Goal: Navigation & Orientation: Understand site structure

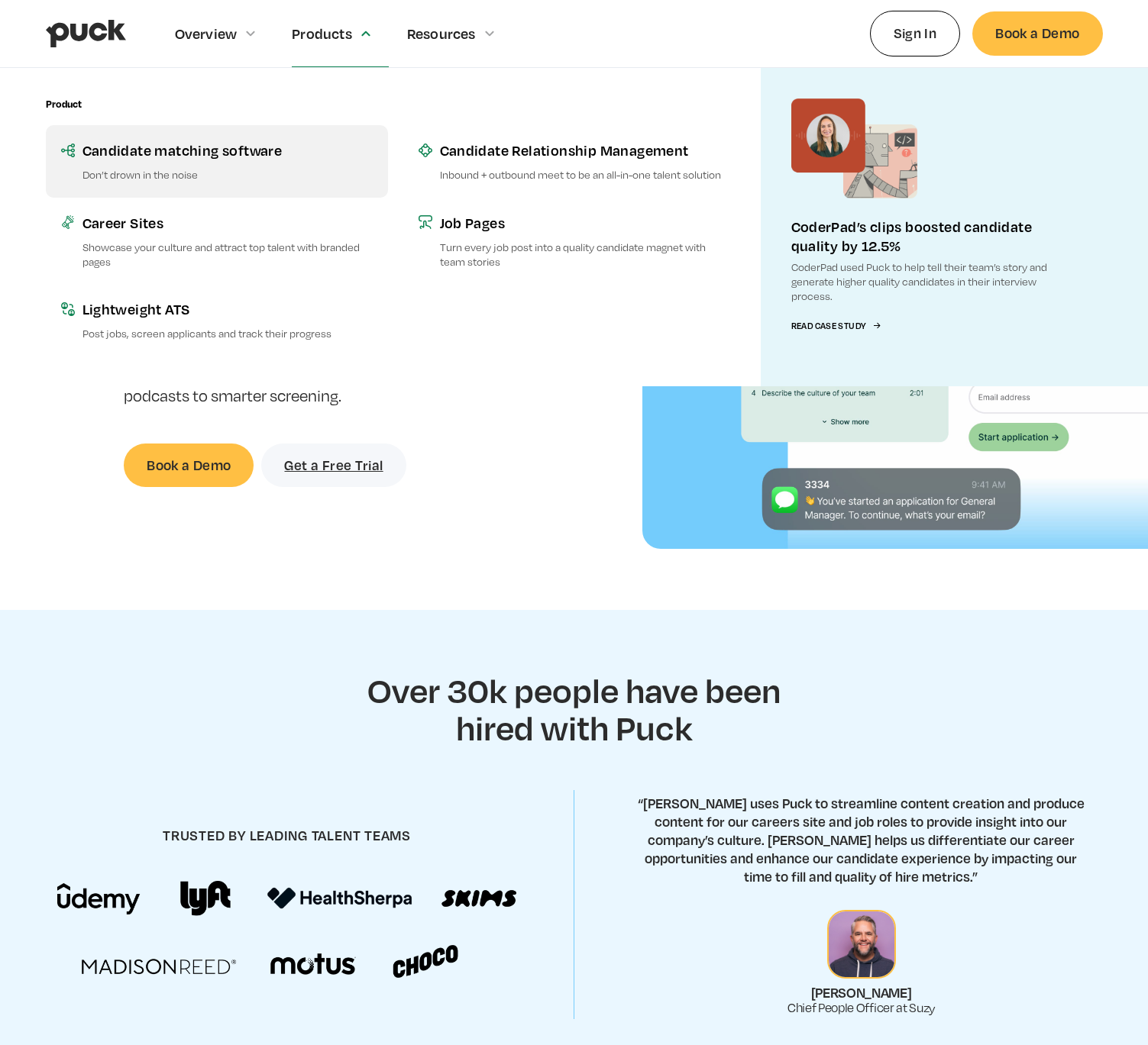
click at [238, 156] on div "Candidate matching software" at bounding box center [228, 149] width 290 height 19
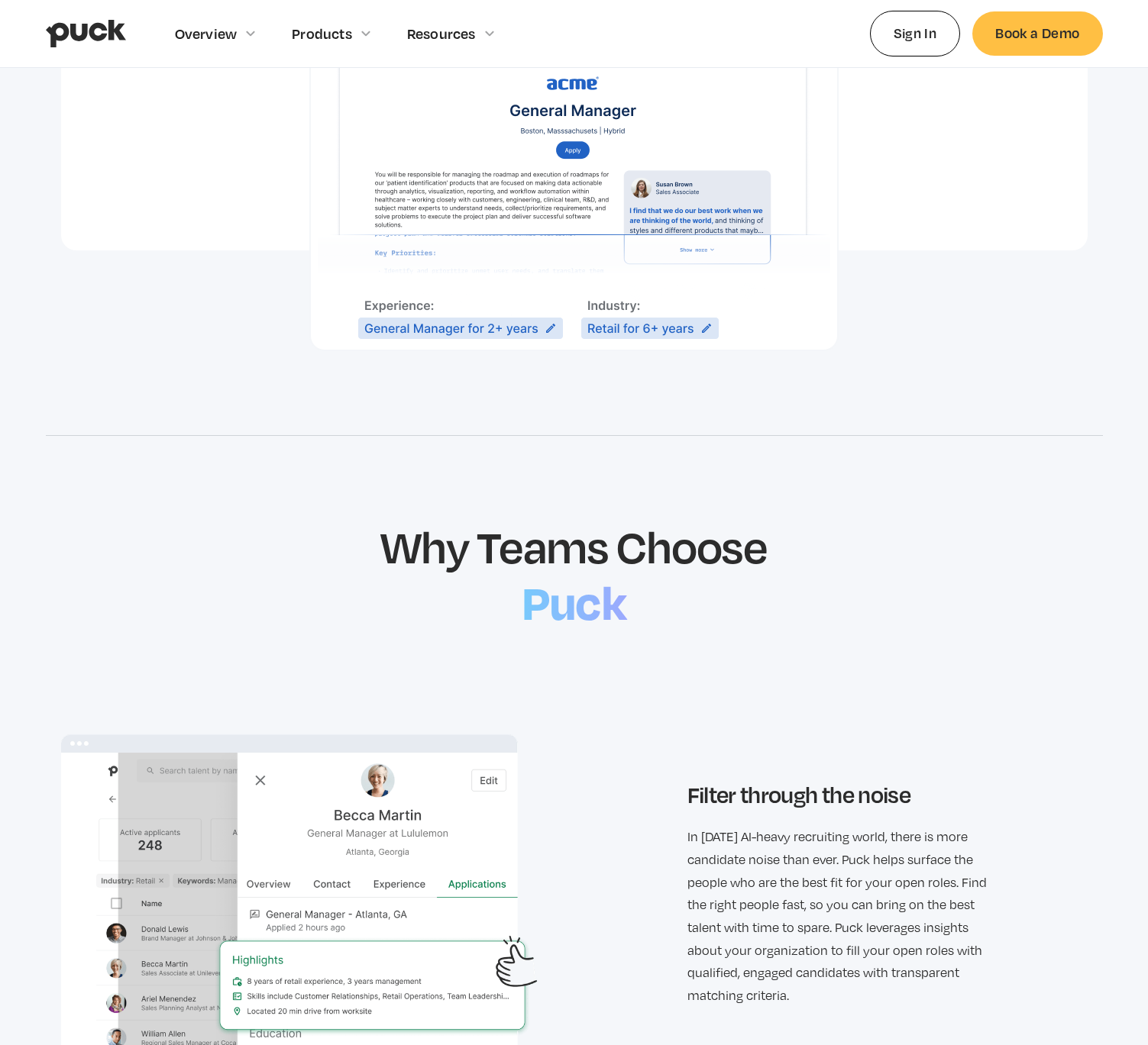
scroll to position [1034, 0]
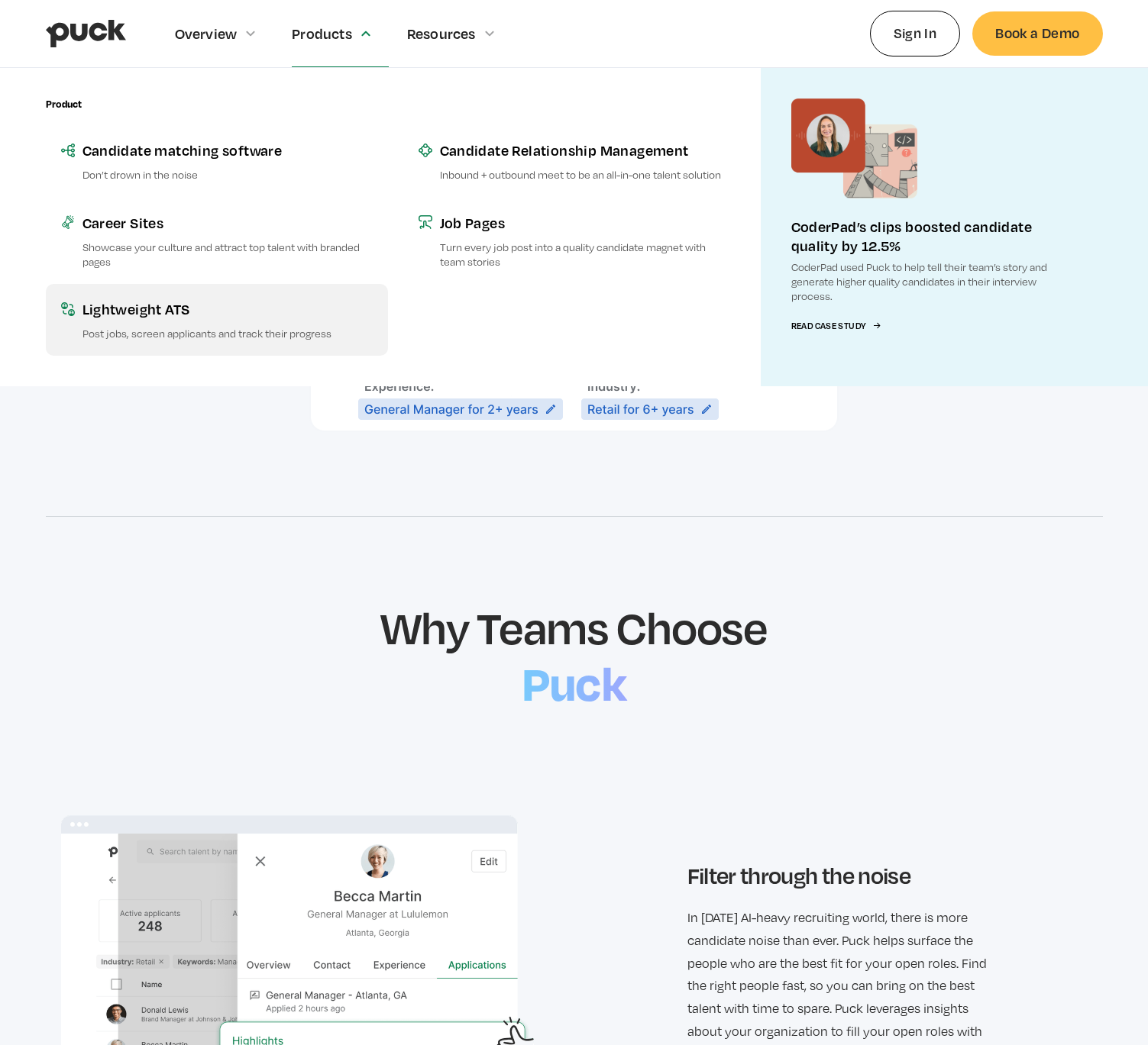
click at [126, 315] on div "Lightweight ATS" at bounding box center [228, 309] width 290 height 19
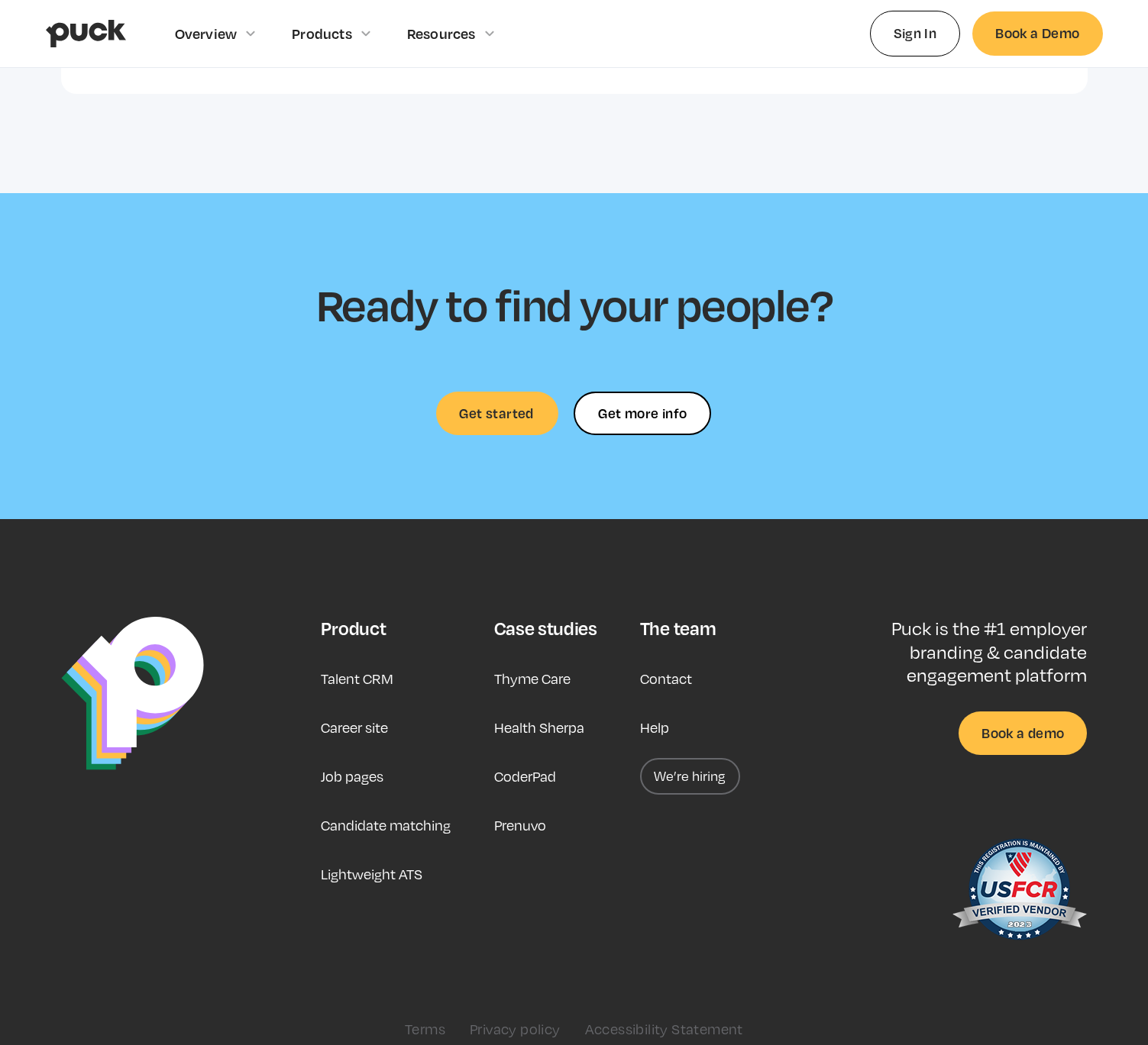
scroll to position [3364, 0]
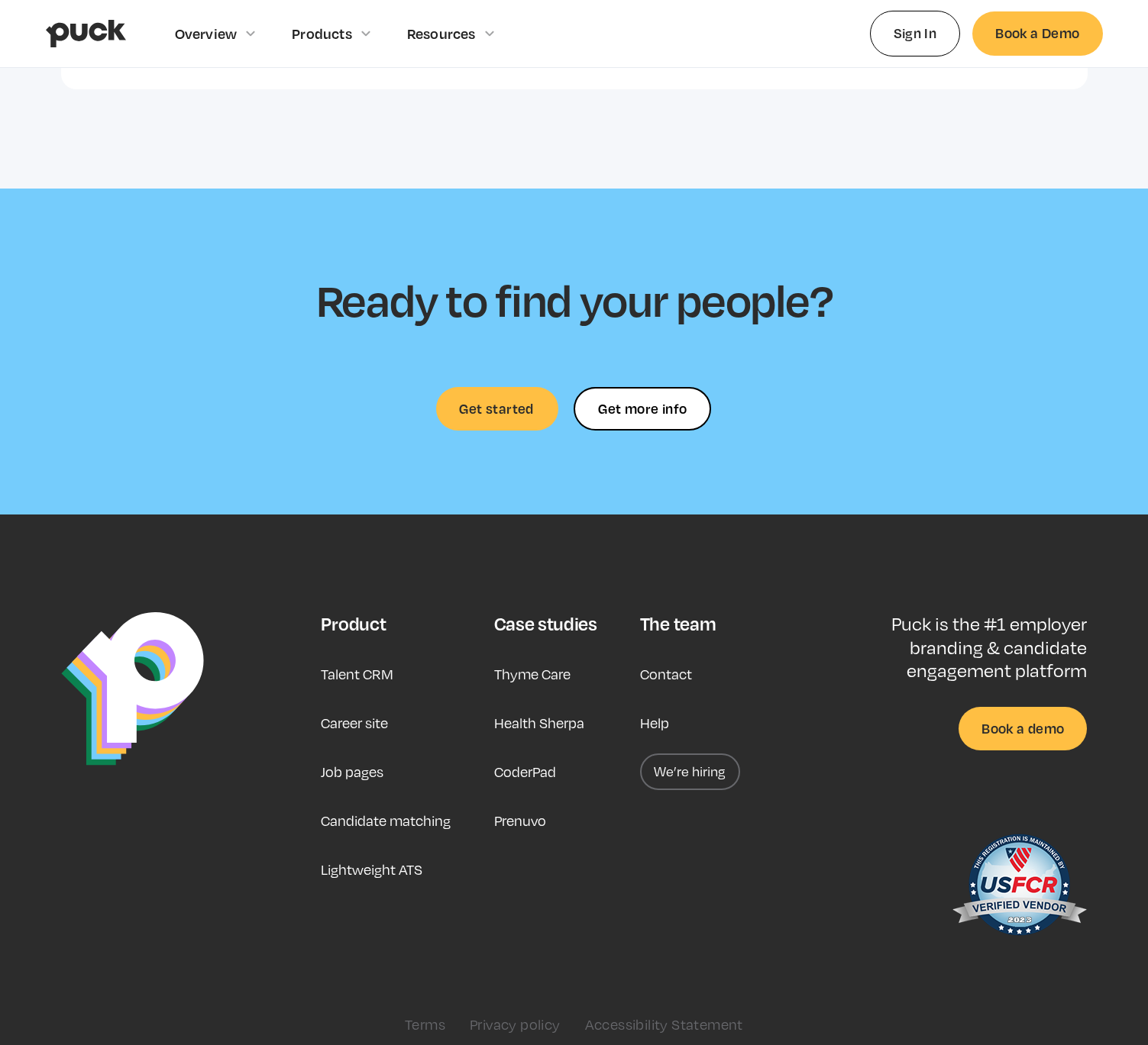
click at [366, 667] on link "Talent CRM" at bounding box center [357, 674] width 73 height 37
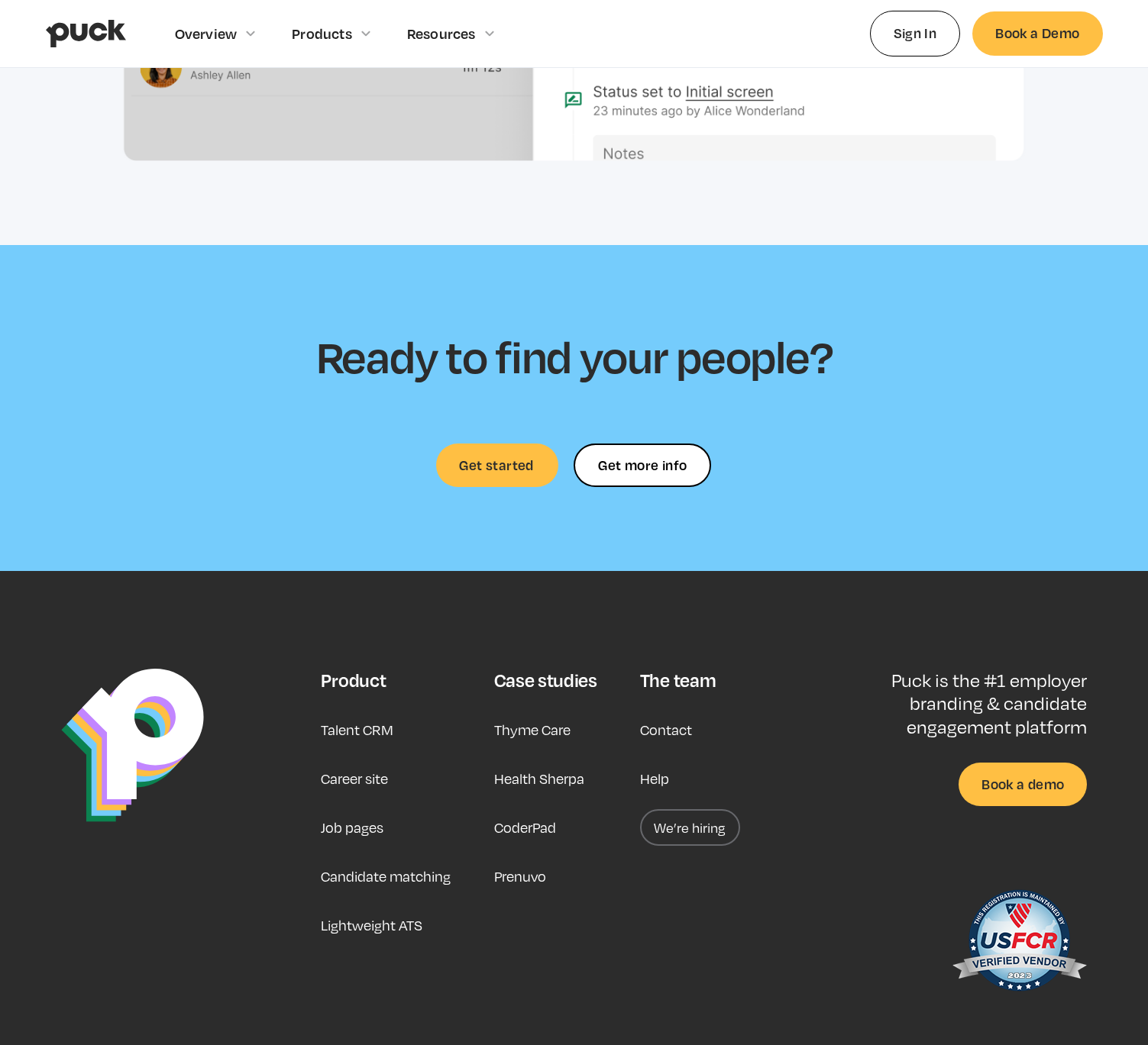
scroll to position [4320, 0]
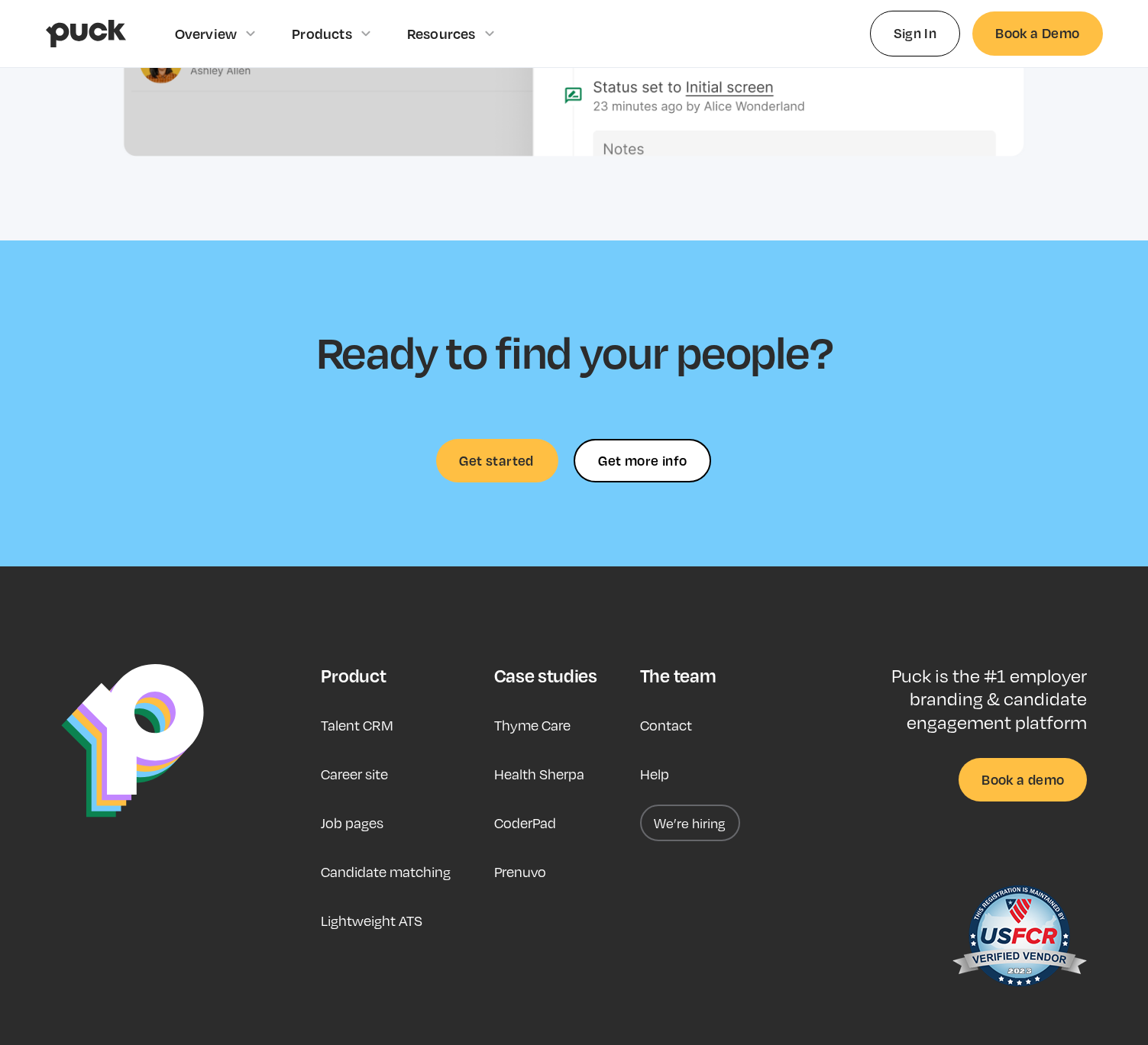
click at [358, 817] on link "Job pages" at bounding box center [352, 823] width 63 height 37
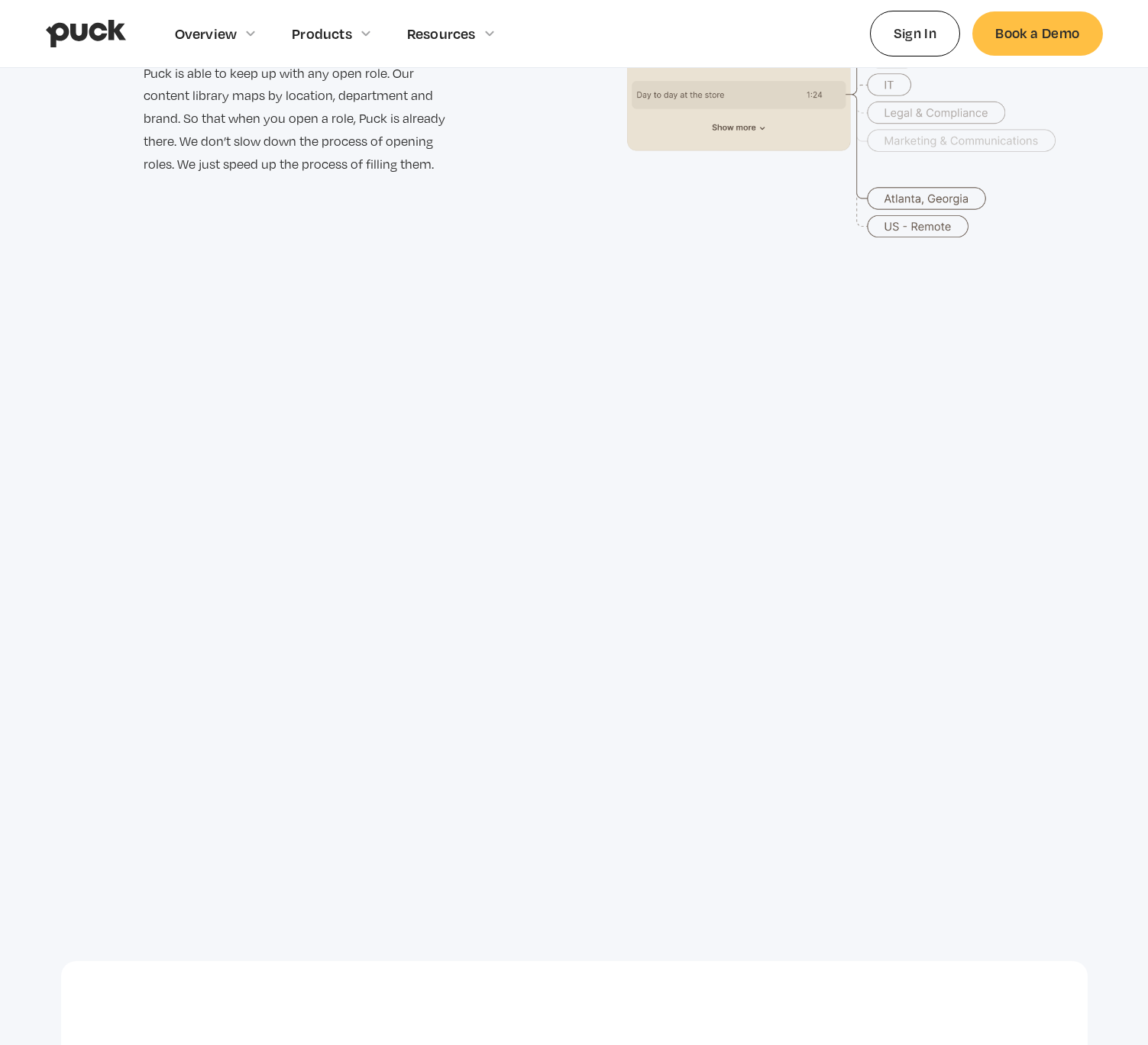
scroll to position [2878, 0]
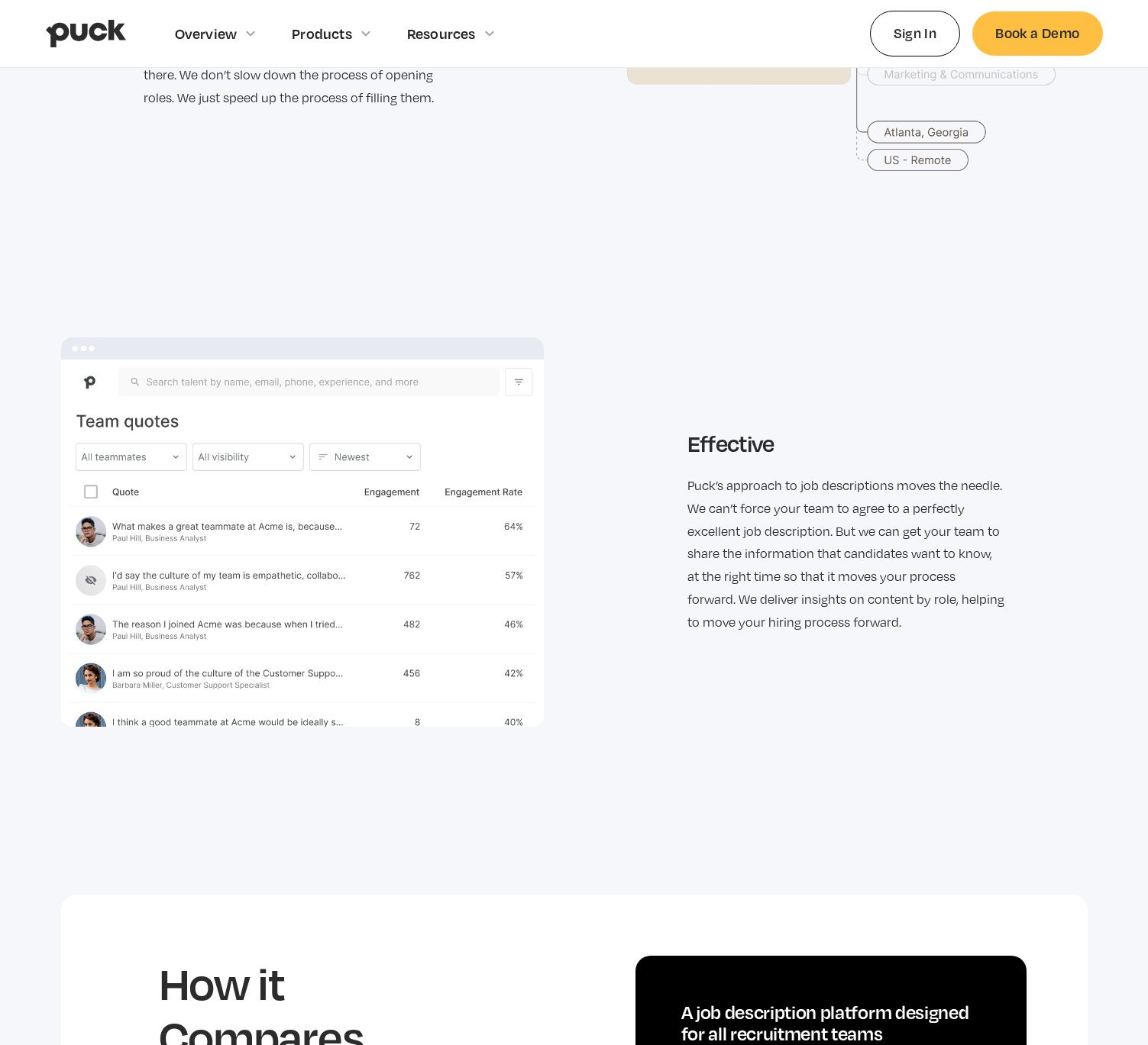
click at [126, 37] on div "Overview Overview Overview How Puck drives candidate quality Explore Team Profi…" at bounding box center [574, 33] width 1057 height 68
click at [110, 35] on img "home" at bounding box center [86, 33] width 80 height 29
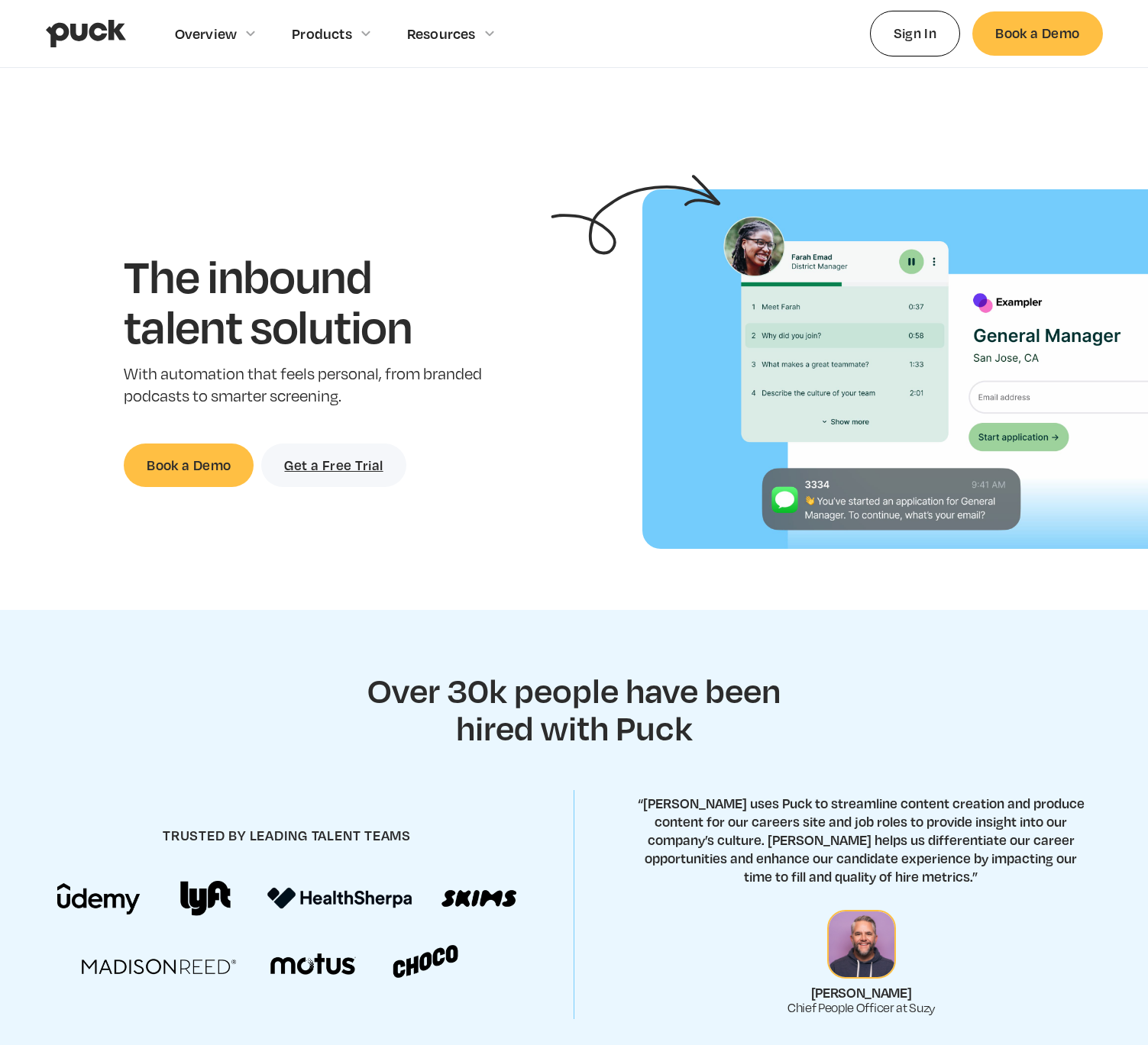
click at [520, 656] on section "Over 30k people have been hired with Puck trusted by leading talent teams “Suzy…" at bounding box center [574, 890] width 1148 height 561
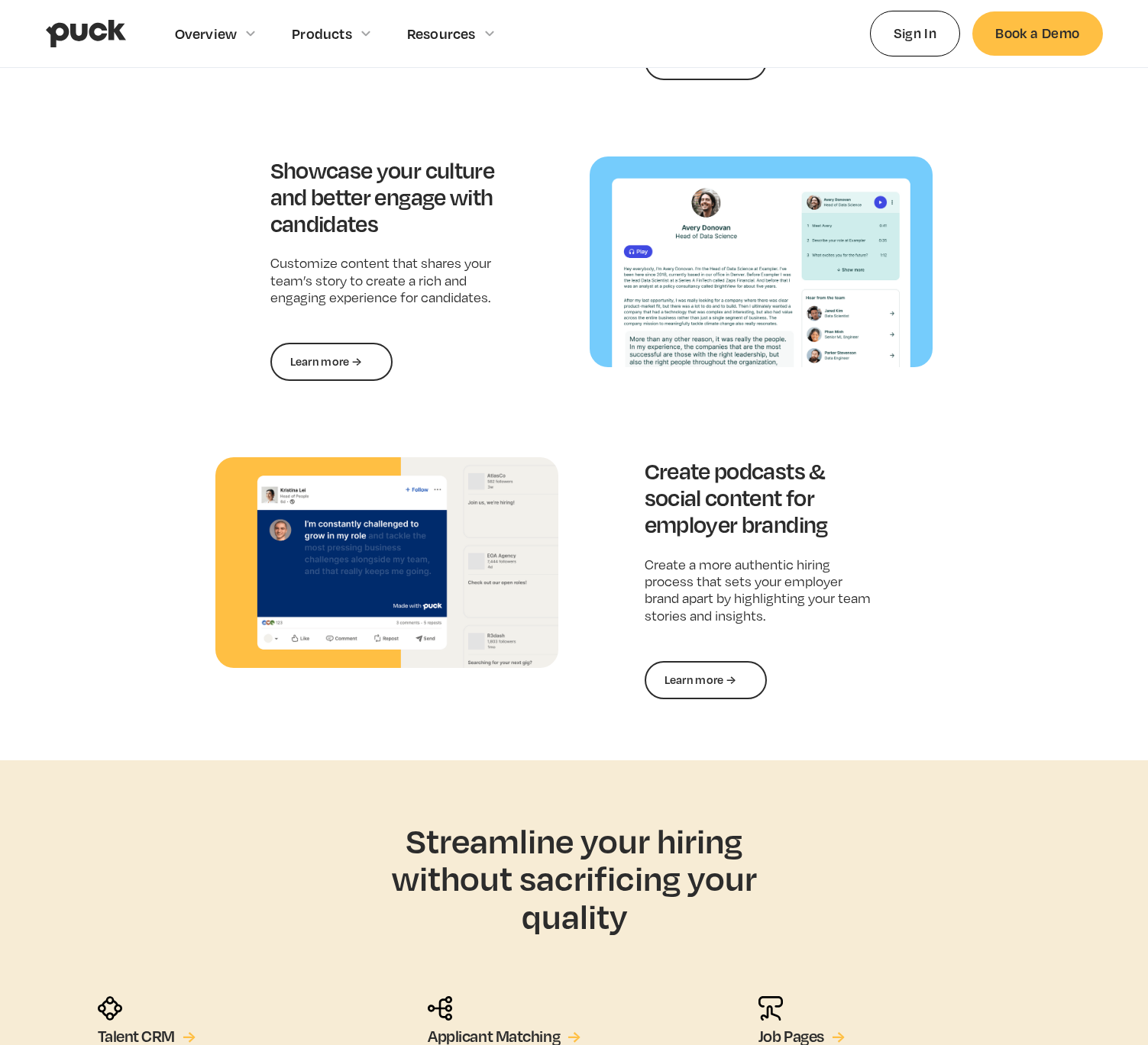
scroll to position [1828, 0]
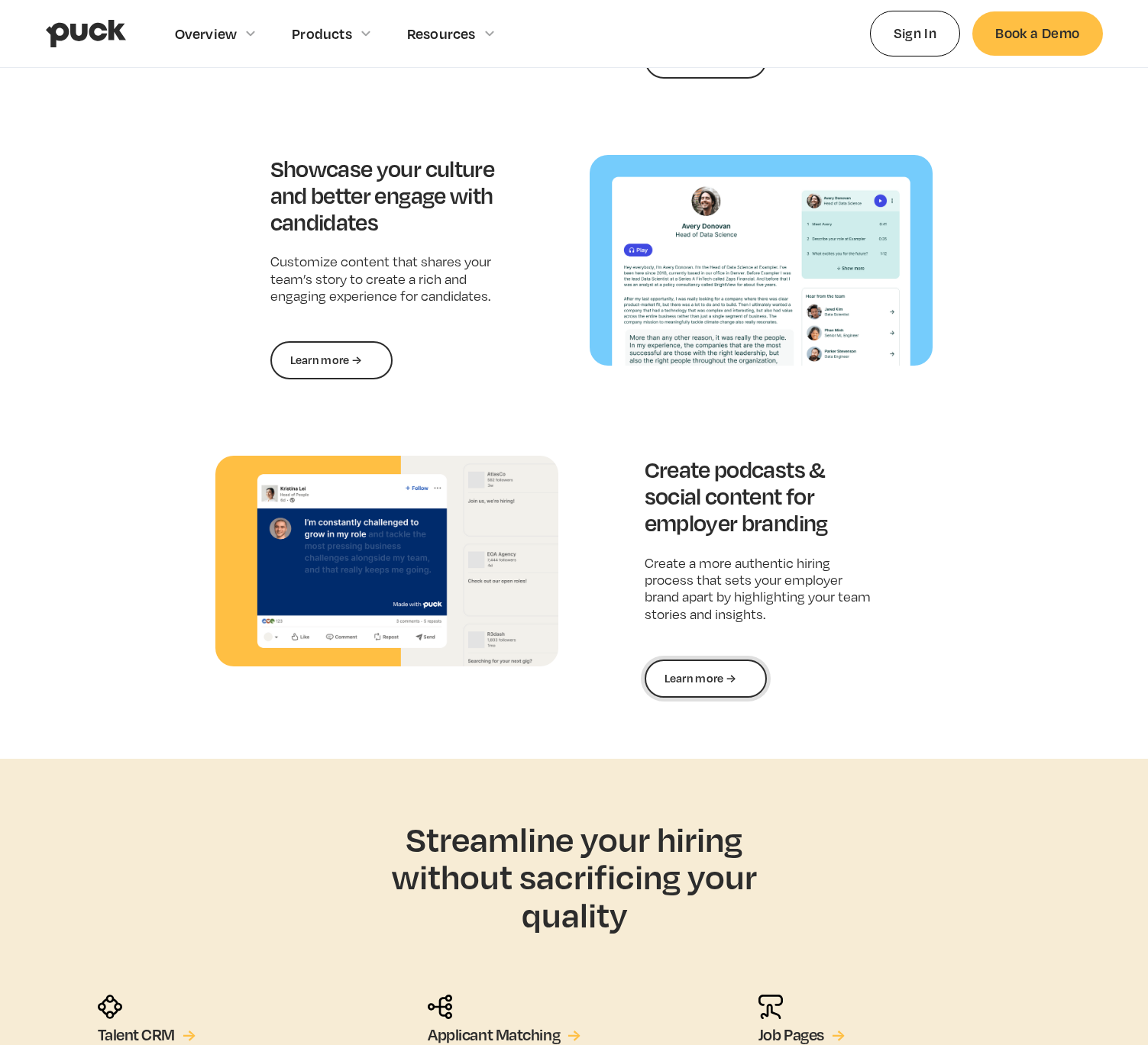
click at [690, 678] on link "Learn more →" at bounding box center [706, 679] width 122 height 38
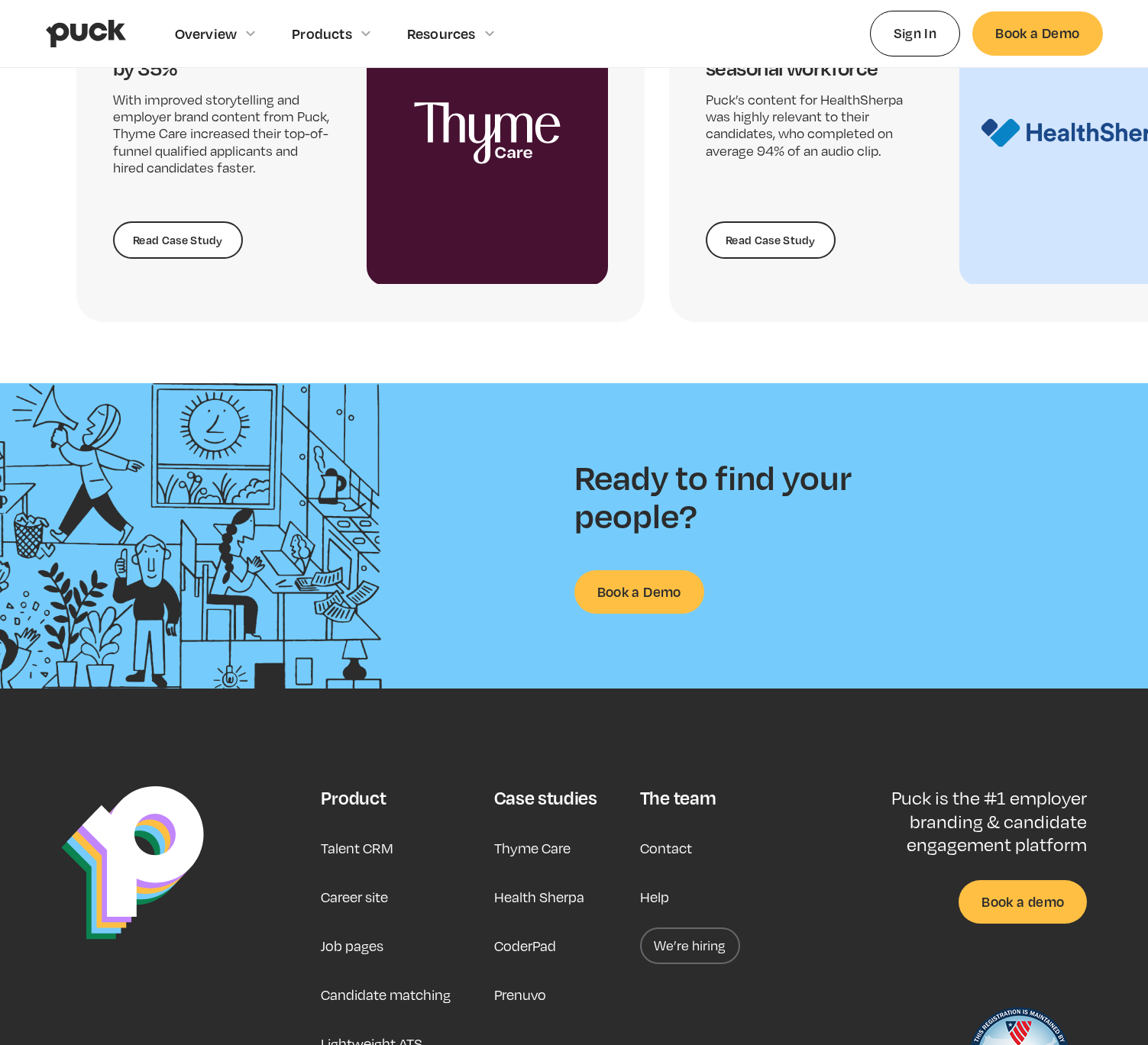
scroll to position [3499, 0]
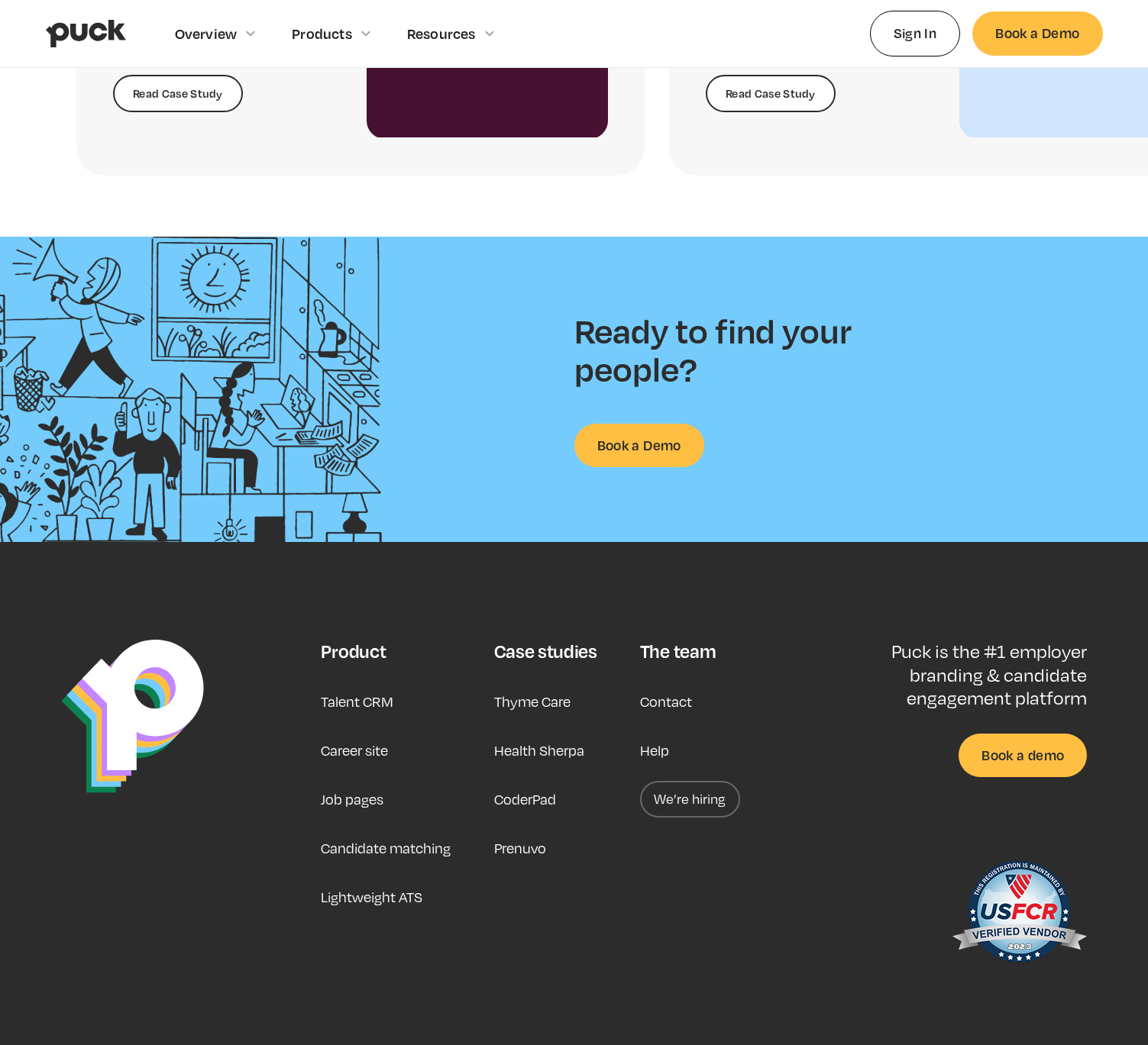
click at [360, 849] on link "Candidate matching" at bounding box center [385, 848] width 130 height 37
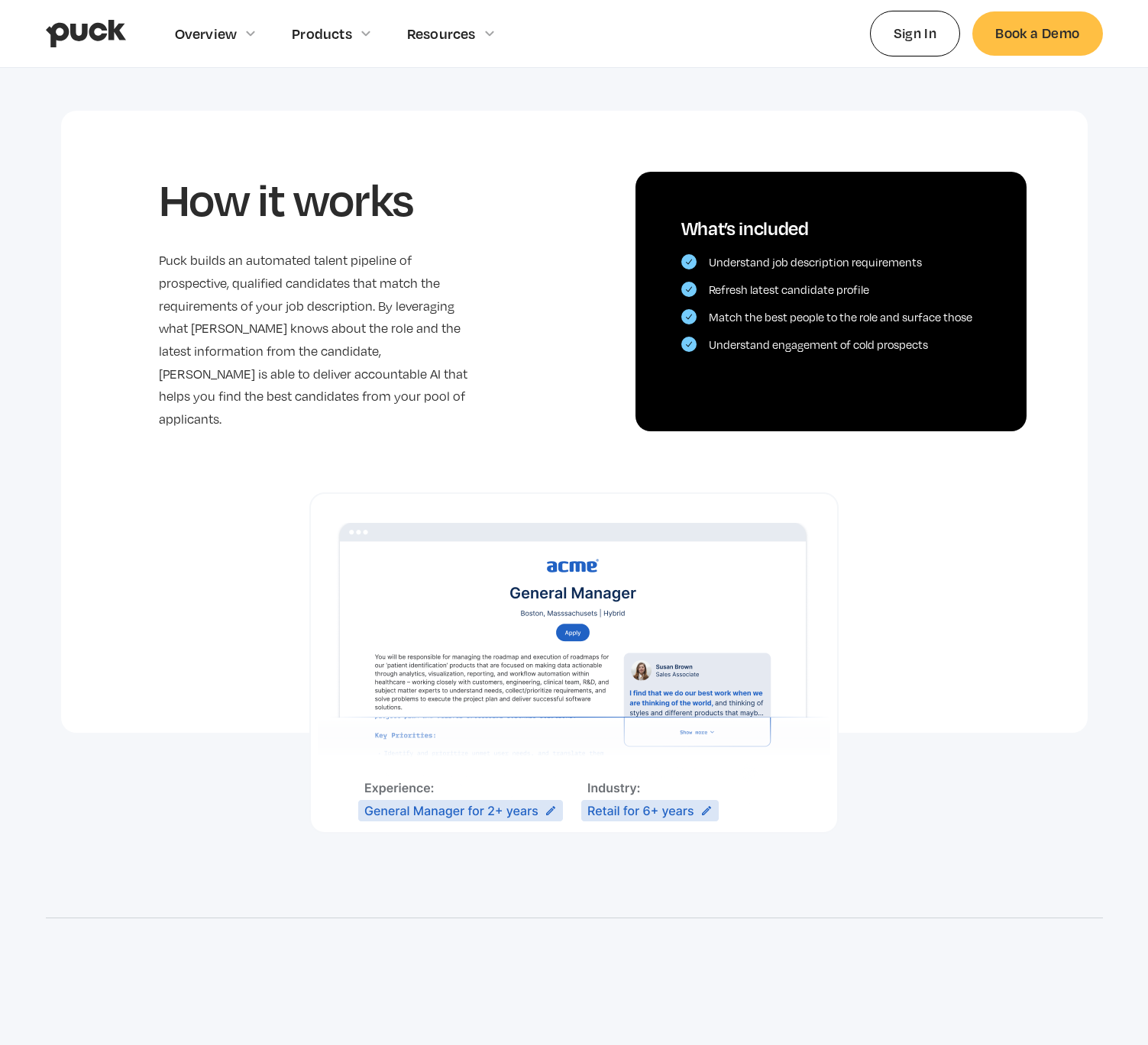
scroll to position [998, 0]
